Goal: Transaction & Acquisition: Purchase product/service

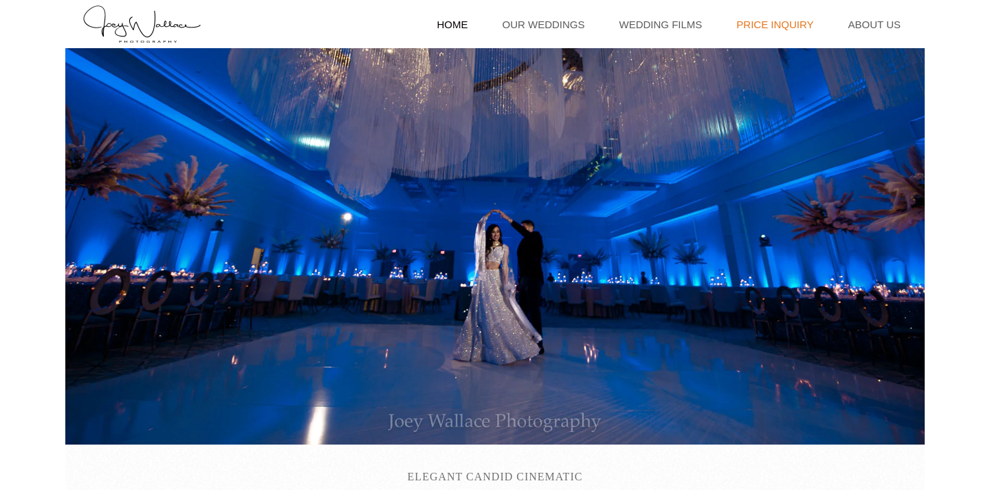
click at [776, 23] on link "Price Inquiry" at bounding box center [775, 24] width 91 height 48
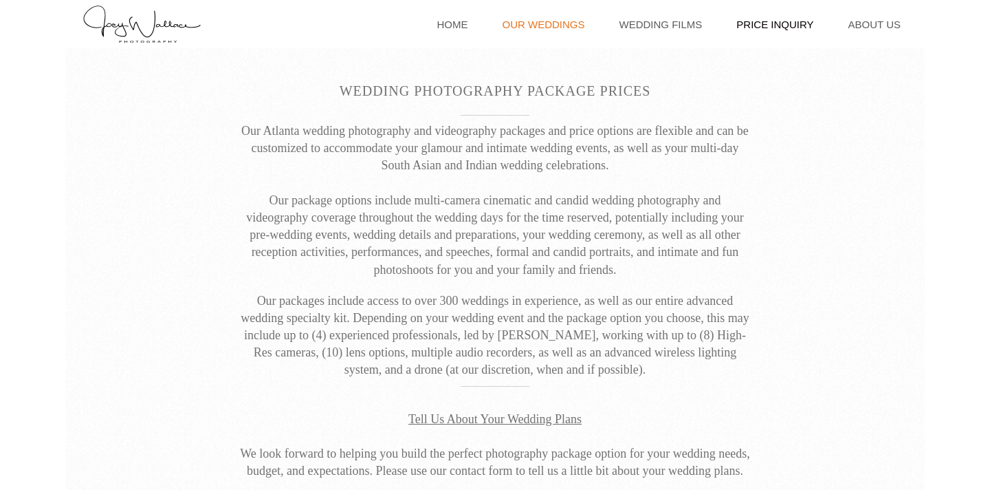
click at [569, 27] on link "Our Weddings" at bounding box center [544, 24] width 96 height 48
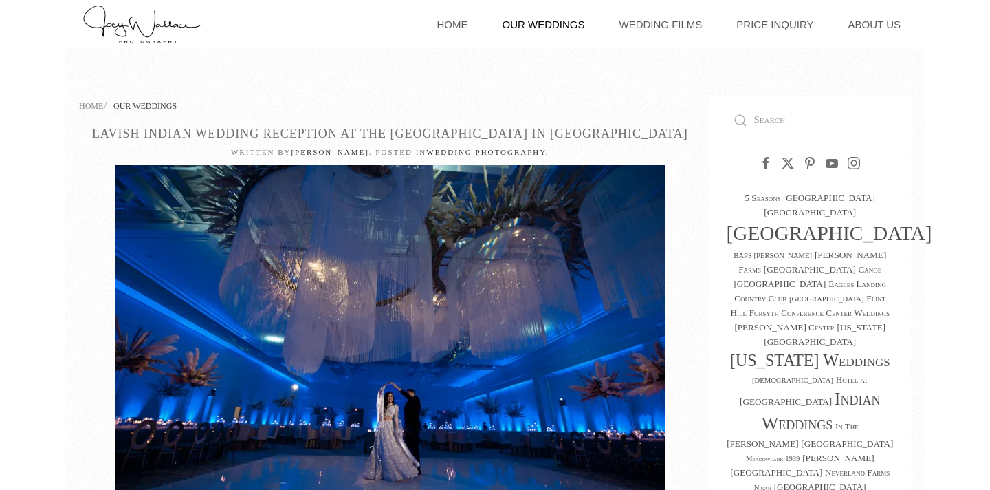
click at [374, 133] on link "Lavish Indian Wedding Reception at the Hotel at Avalon in Alpharetta" at bounding box center [390, 134] width 596 height 14
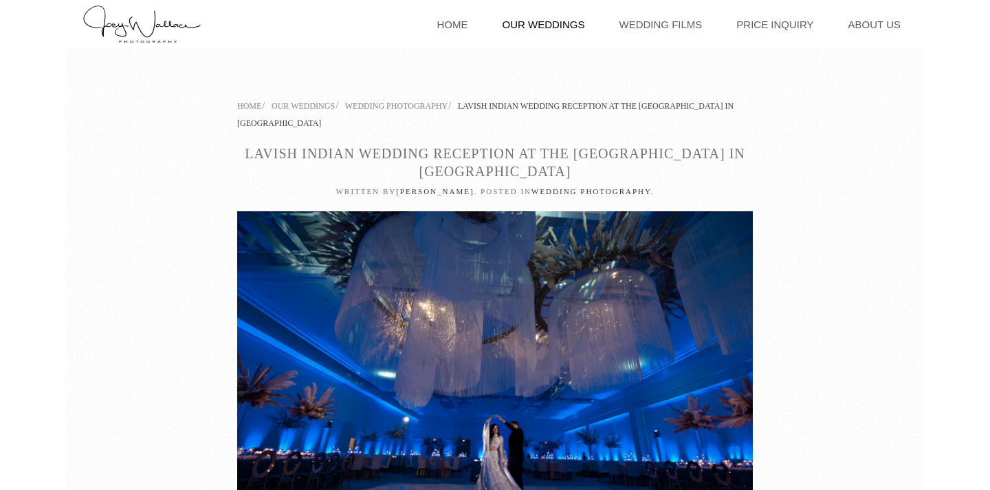
click at [554, 28] on link "Our Weddings" at bounding box center [544, 24] width 96 height 48
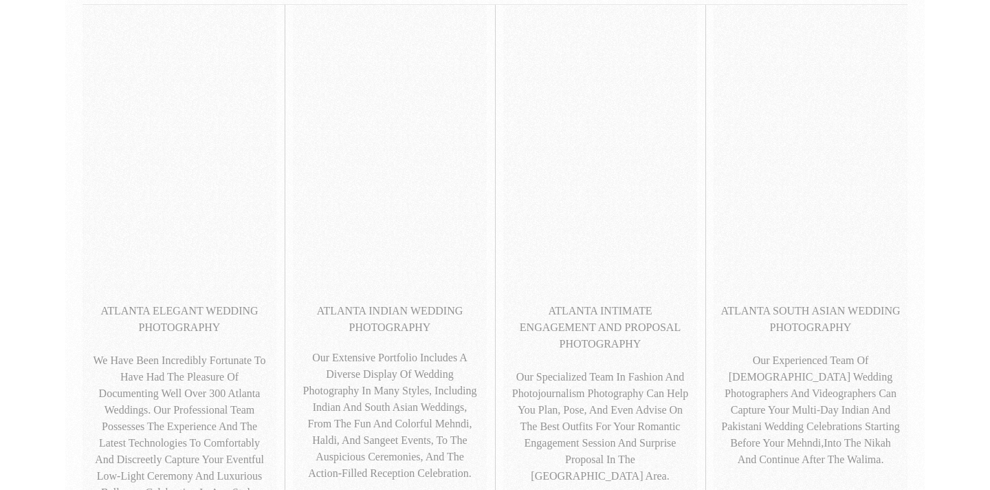
scroll to position [616, 0]
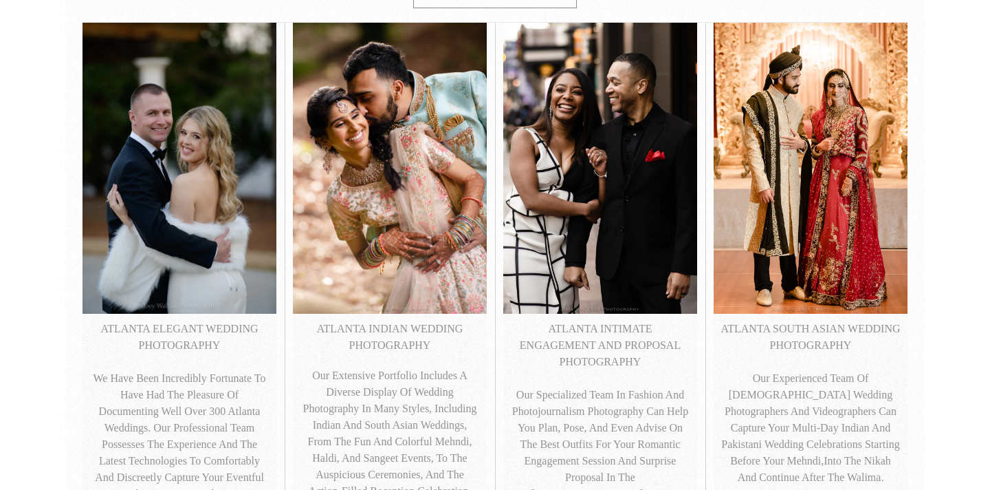
click at [827, 161] on img at bounding box center [811, 168] width 194 height 290
click at [796, 210] on img at bounding box center [811, 168] width 194 height 290
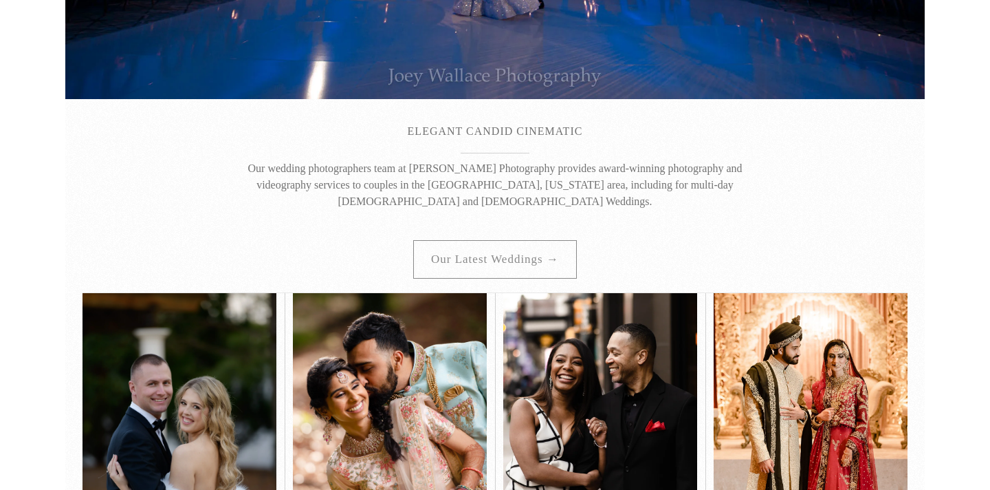
scroll to position [0, 0]
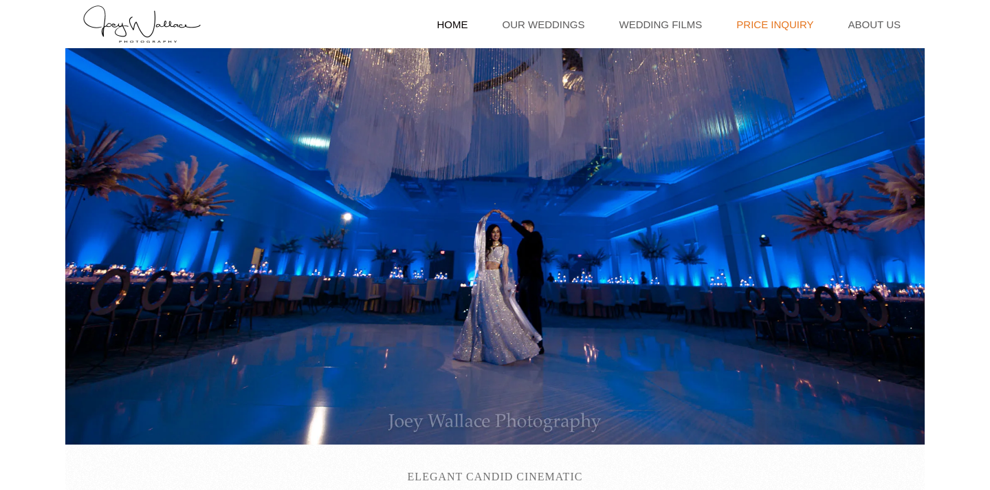
click at [773, 14] on link "Price Inquiry" at bounding box center [775, 24] width 91 height 48
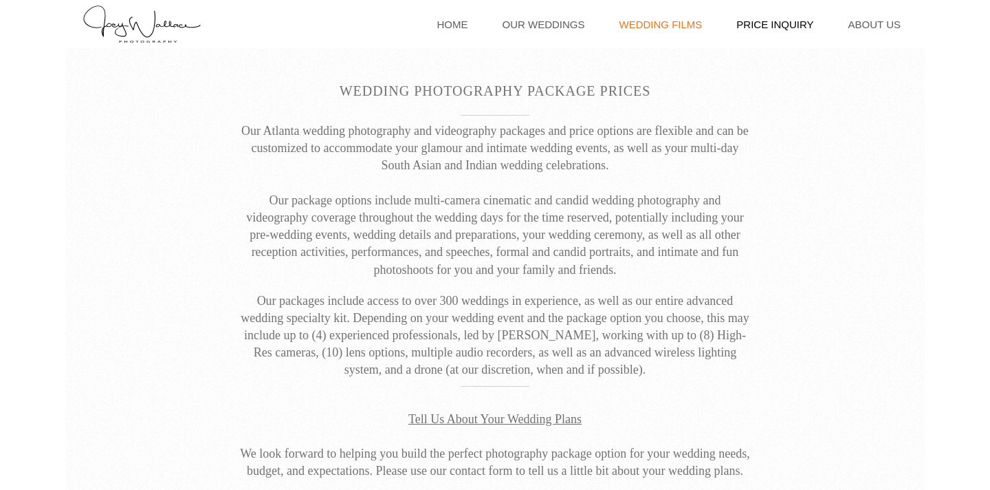
click at [697, 34] on link "Wedding Films" at bounding box center [661, 24] width 97 height 48
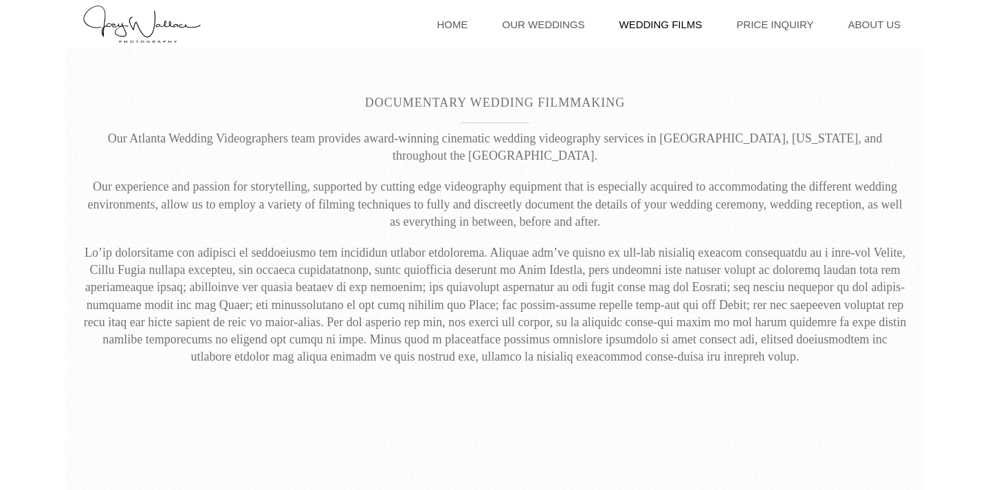
scroll to position [1082, 0]
